Goal: Transaction & Acquisition: Purchase product/service

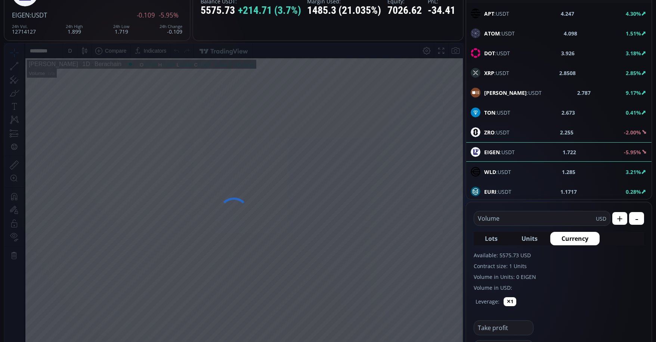
scroll to position [299, 0]
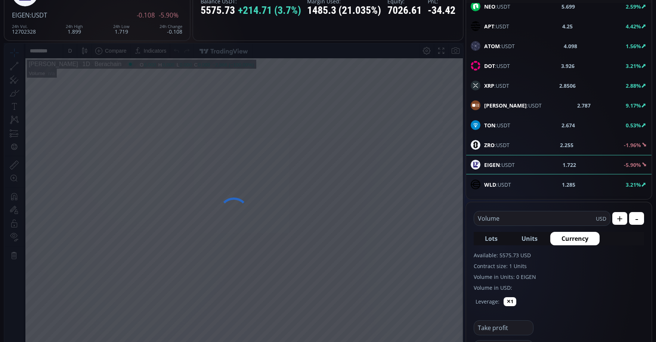
click at [521, 215] on input "text" at bounding box center [535, 218] width 122 height 14
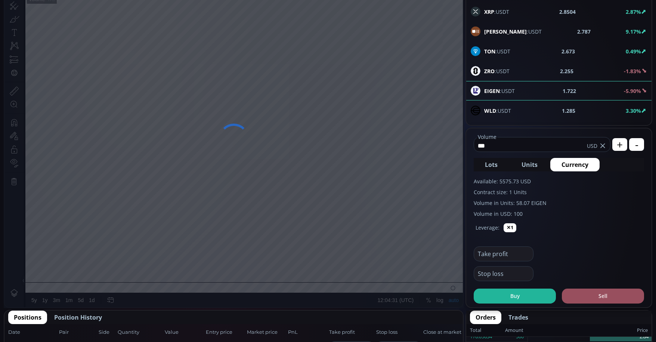
scroll to position [149, 0]
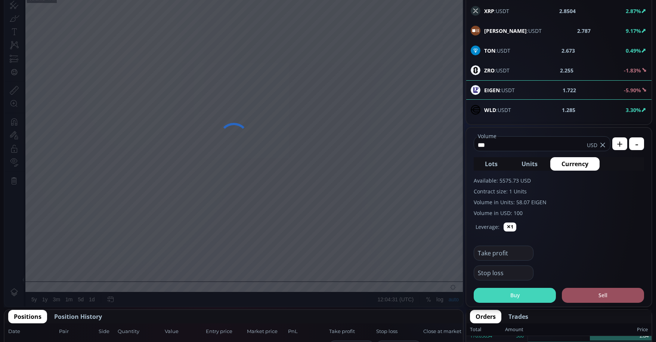
type input "***"
click at [517, 298] on button "Buy" at bounding box center [515, 295] width 82 height 15
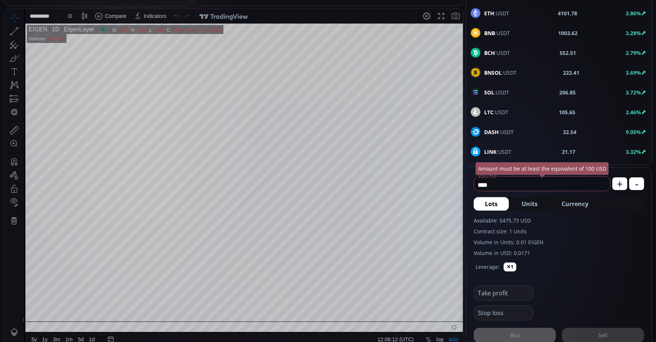
scroll to position [112, 0]
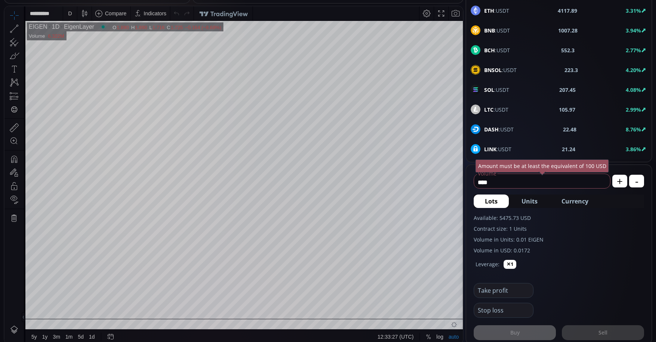
scroll to position [104, 0]
